Goal: Information Seeking & Learning: Check status

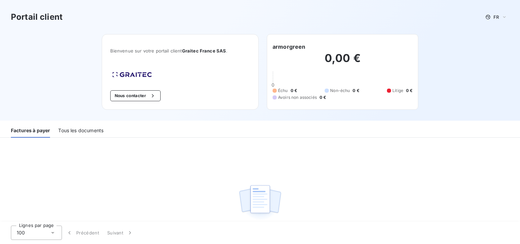
click at [81, 133] on div "Tous les documents" at bounding box center [80, 130] width 45 height 14
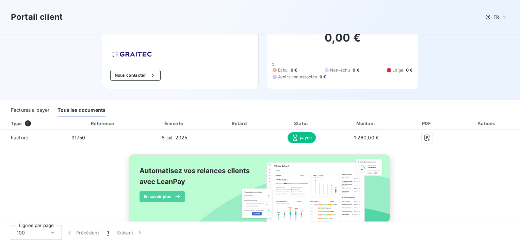
scroll to position [3, 0]
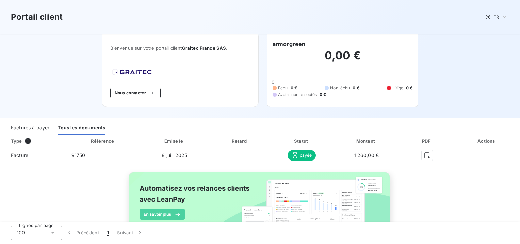
click at [29, 127] on div "Factures à payer" at bounding box center [30, 128] width 38 height 14
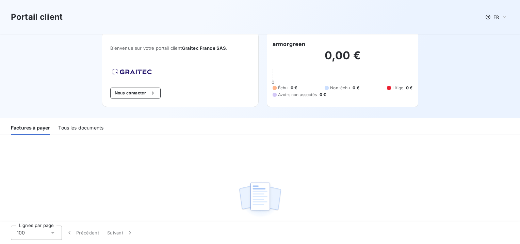
click at [33, 17] on h3 "Portail client" at bounding box center [37, 17] width 52 height 12
click at [80, 129] on div "Tous les documents" at bounding box center [80, 128] width 45 height 14
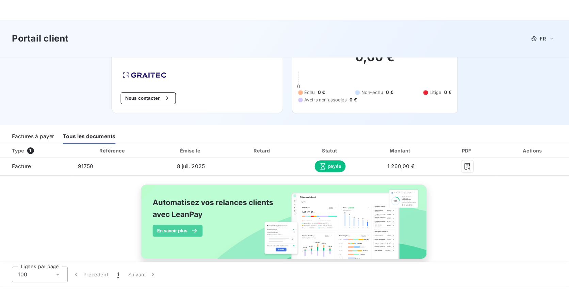
scroll to position [36, 0]
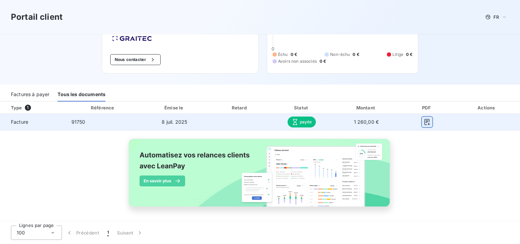
click at [424, 123] on icon "button" at bounding box center [427, 122] width 7 height 7
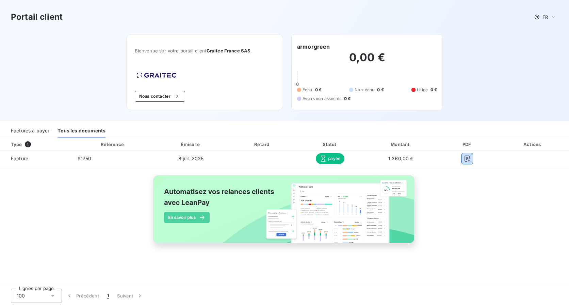
scroll to position [0, 0]
